Goal: Find specific page/section: Find specific page/section

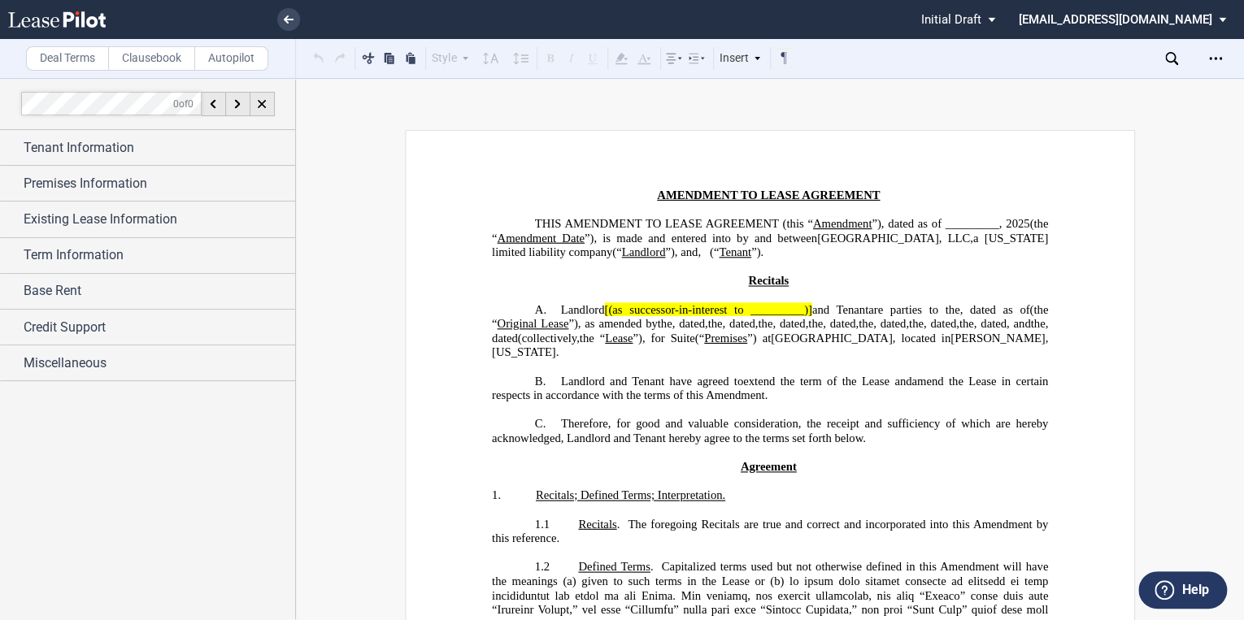
scroll to position [715, 0]
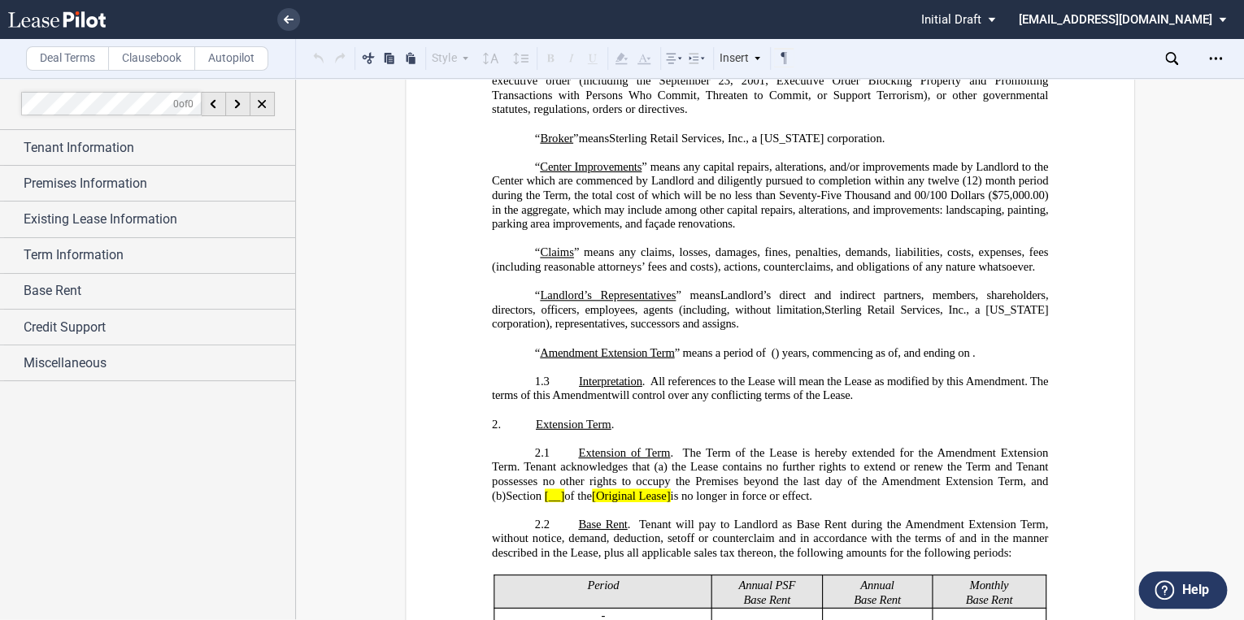
click at [62, 26] on icon at bounding box center [57, 19] width 98 height 16
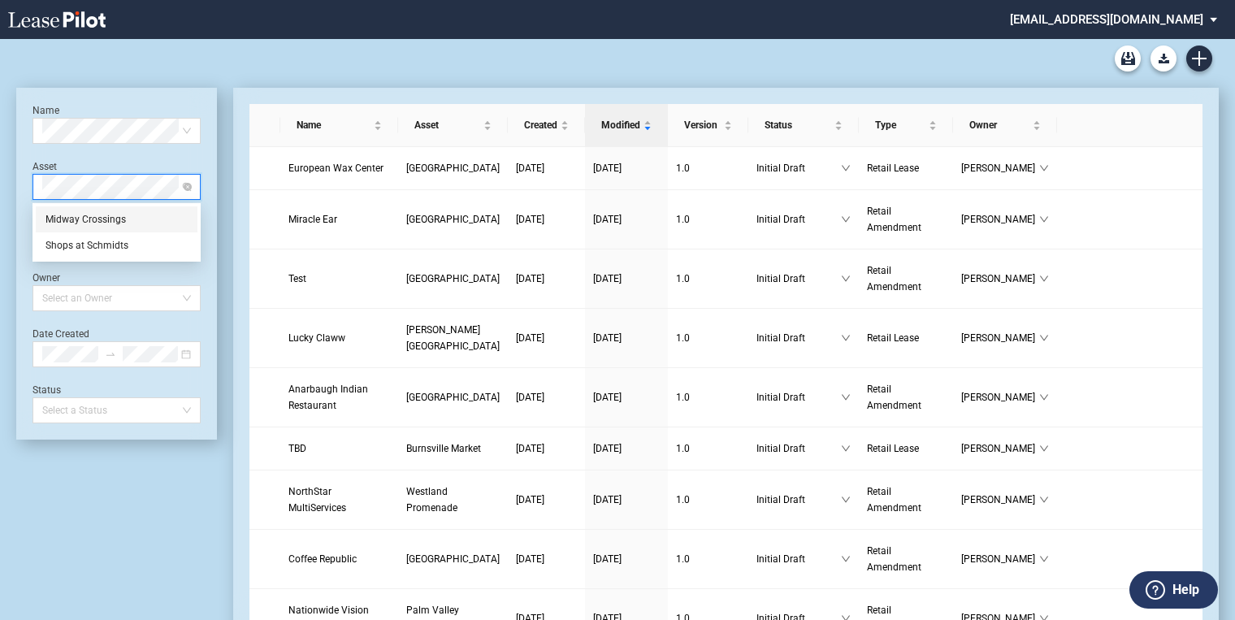
click at [104, 223] on div "Midway Crossings" at bounding box center [117, 219] width 142 height 16
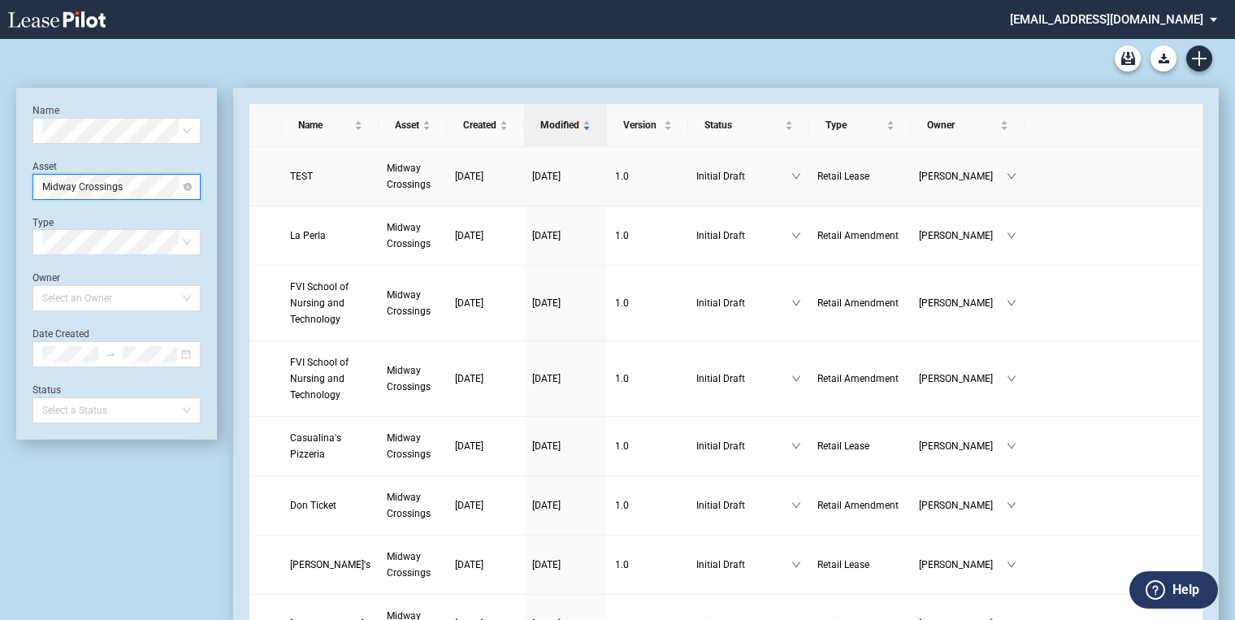
drag, startPoint x: 393, startPoint y: 173, endPoint x: 211, endPoint y: 207, distance: 184.4
click at [393, 173] on span "Midway Crossings" at bounding box center [409, 177] width 44 height 28
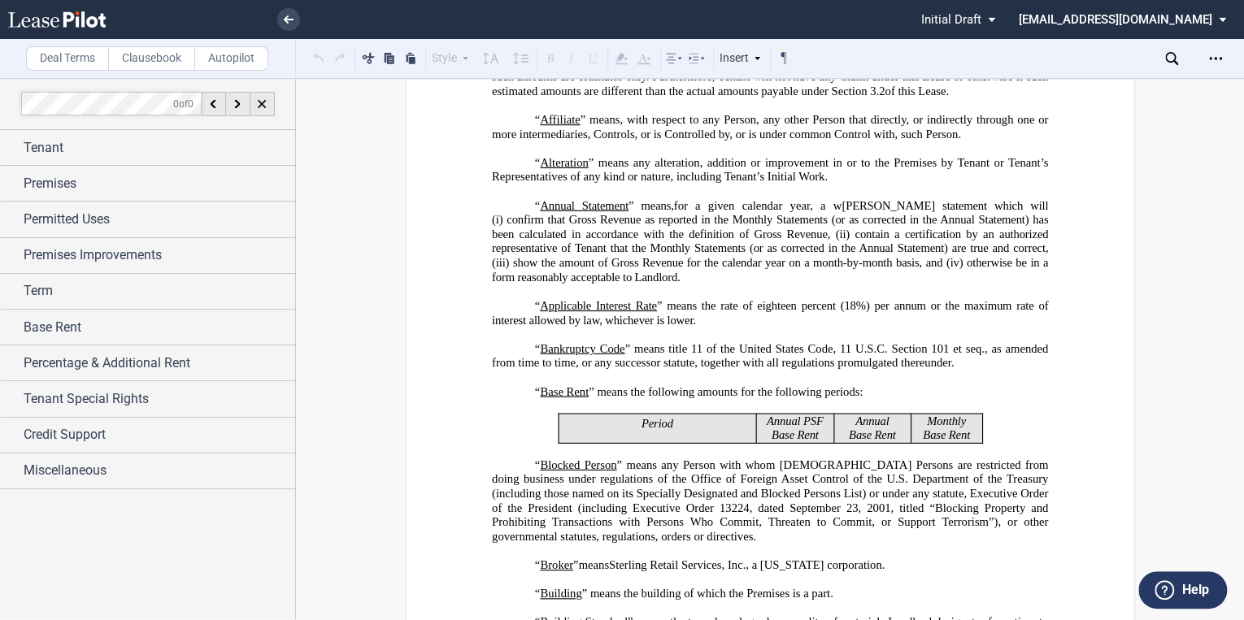
scroll to position [845, 0]
